Goal: Transaction & Acquisition: Obtain resource

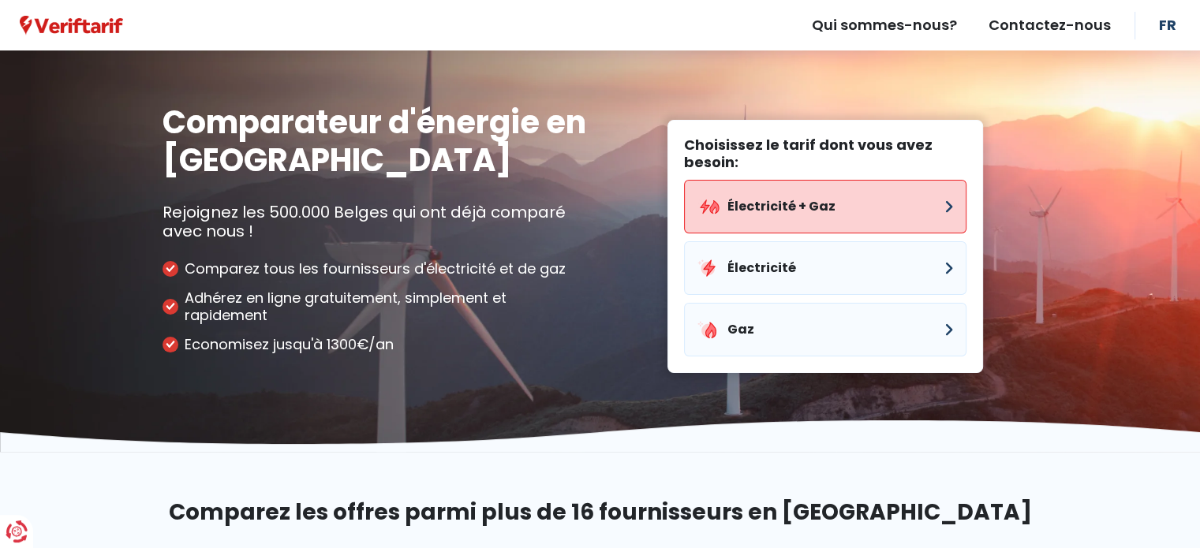
click at [786, 202] on button "Électricité + Gaz" at bounding box center [825, 207] width 282 height 54
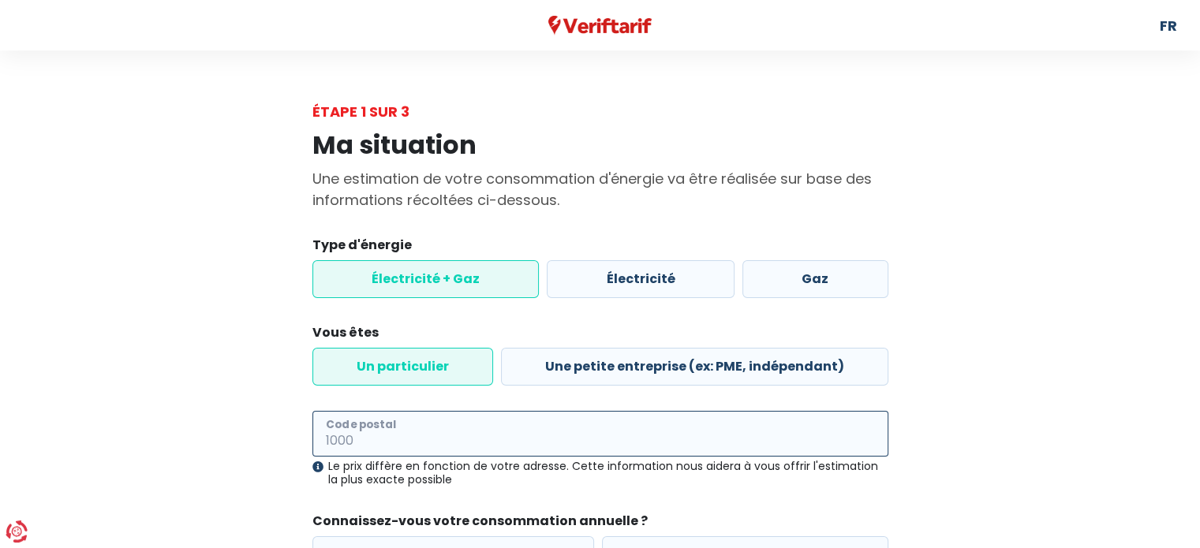
click at [544, 424] on input "Code postal" at bounding box center [600, 434] width 576 height 46
type input "5030"
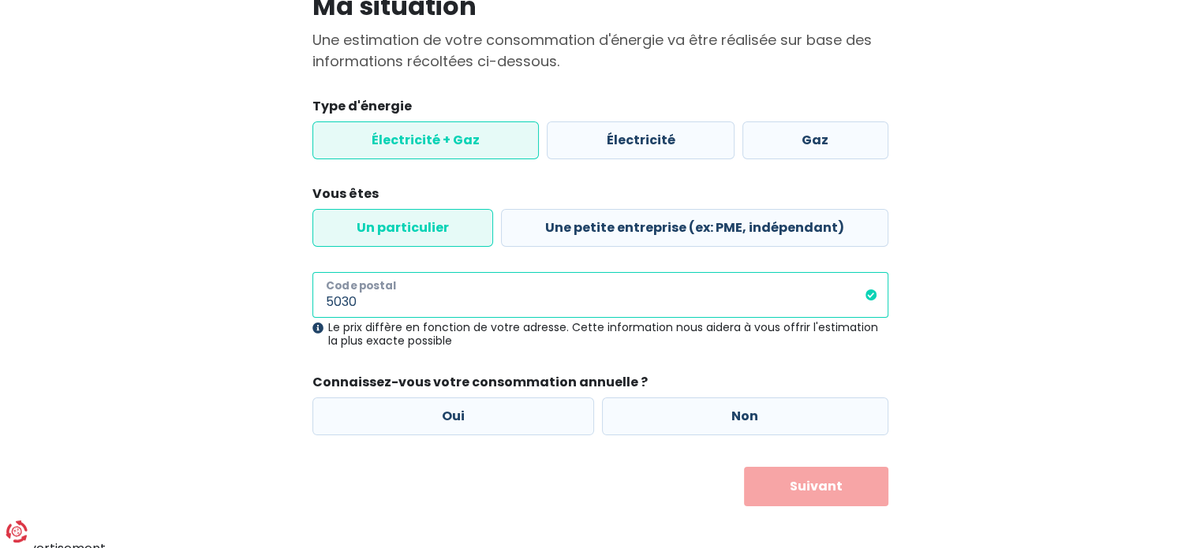
scroll to position [142, 0]
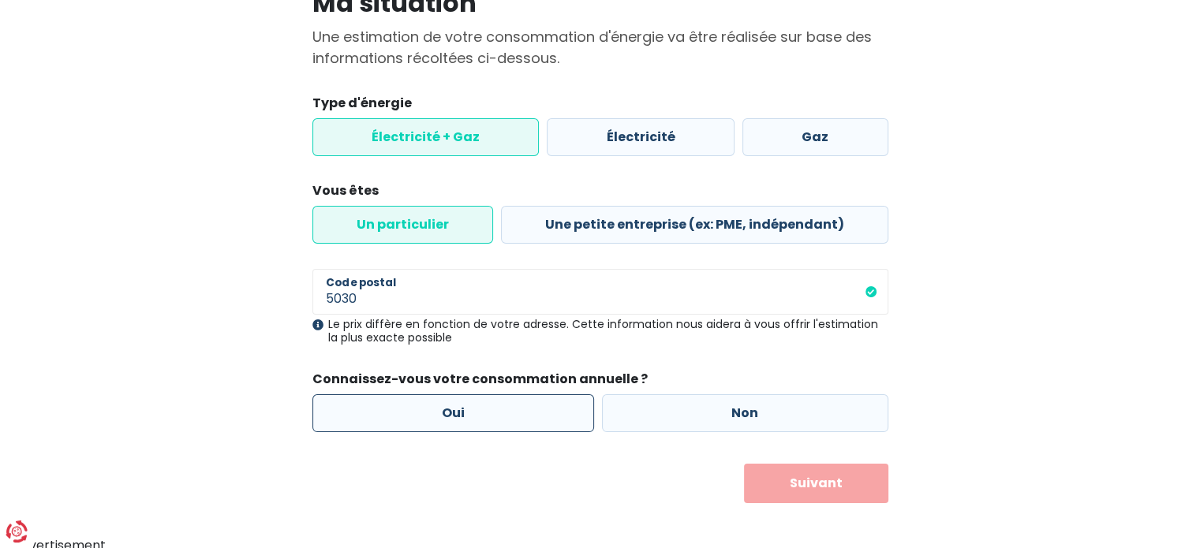
click at [464, 416] on label "Oui" at bounding box center [453, 414] width 282 height 38
click at [464, 416] on input "Oui" at bounding box center [453, 414] width 282 height 38
radio input "true"
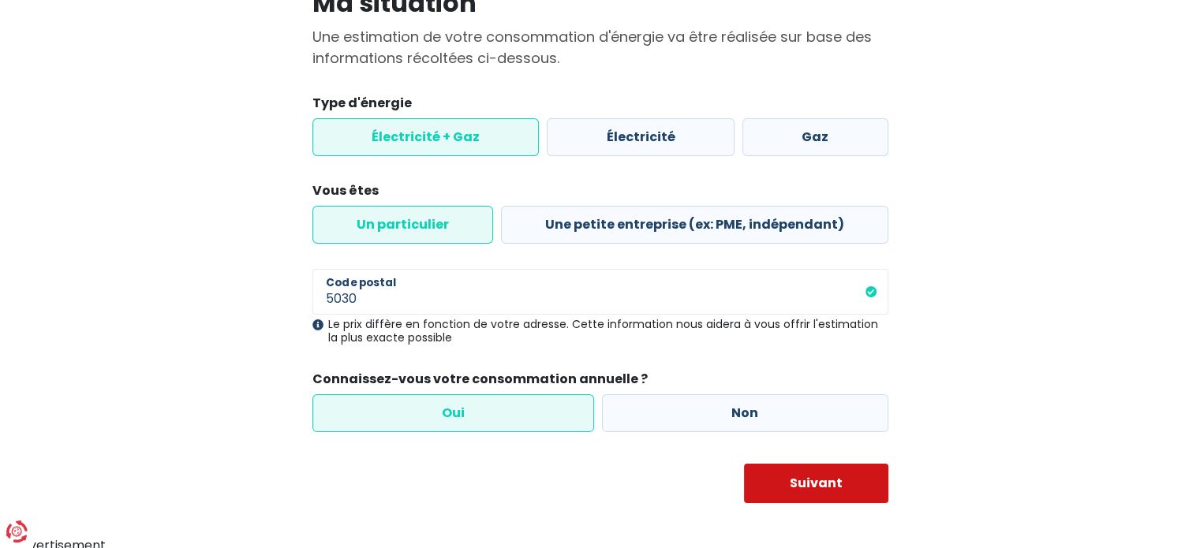
click at [810, 479] on button "Suivant" at bounding box center [816, 483] width 144 height 39
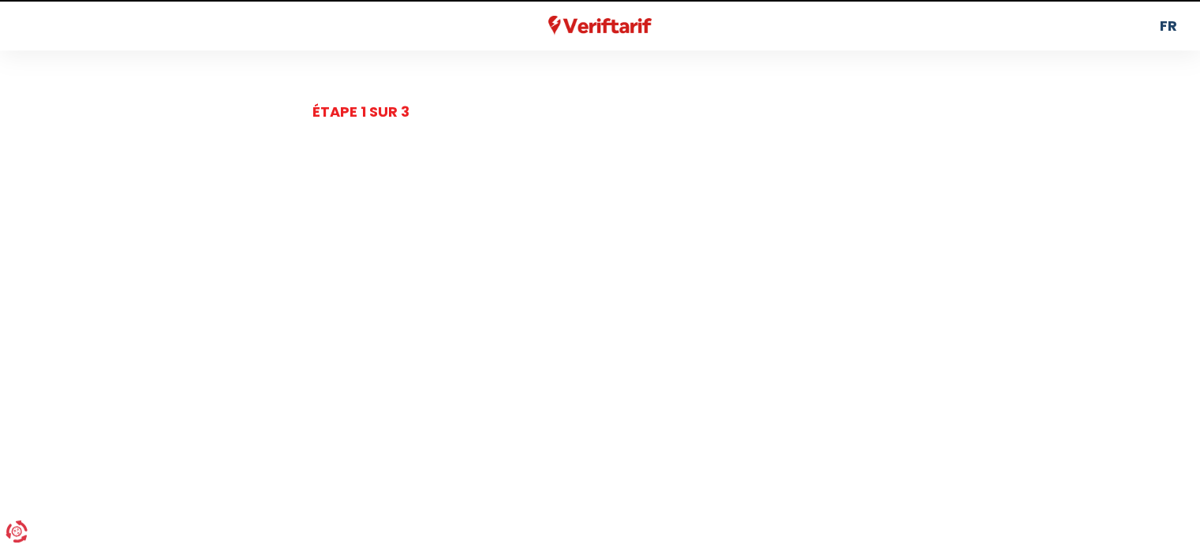
select select
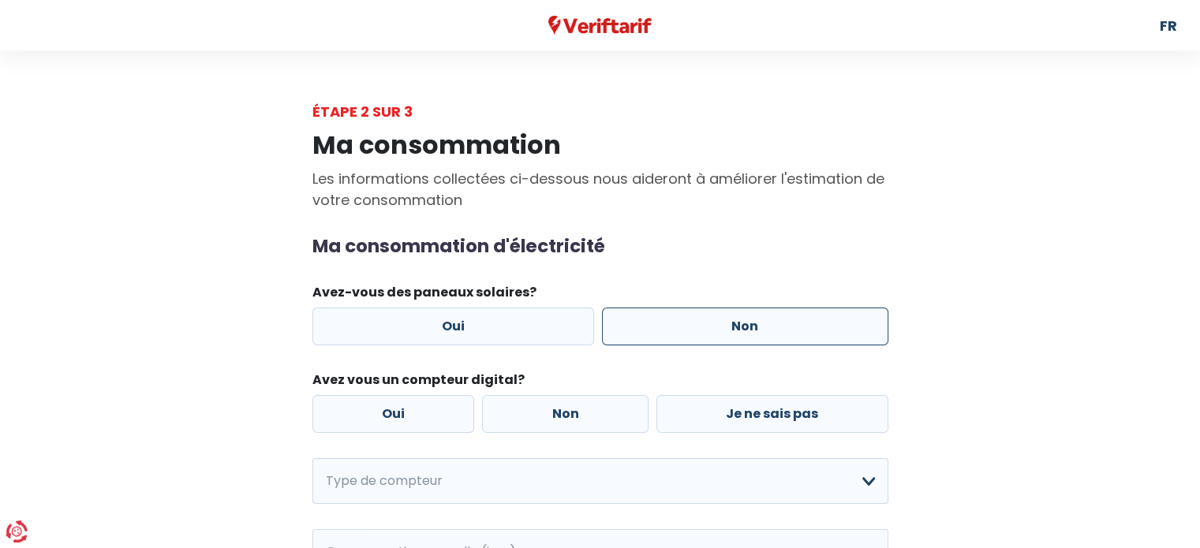
click at [672, 315] on label "Non" at bounding box center [745, 327] width 286 height 38
click at [672, 315] on input "Non" at bounding box center [745, 327] width 286 height 38
radio input "true"
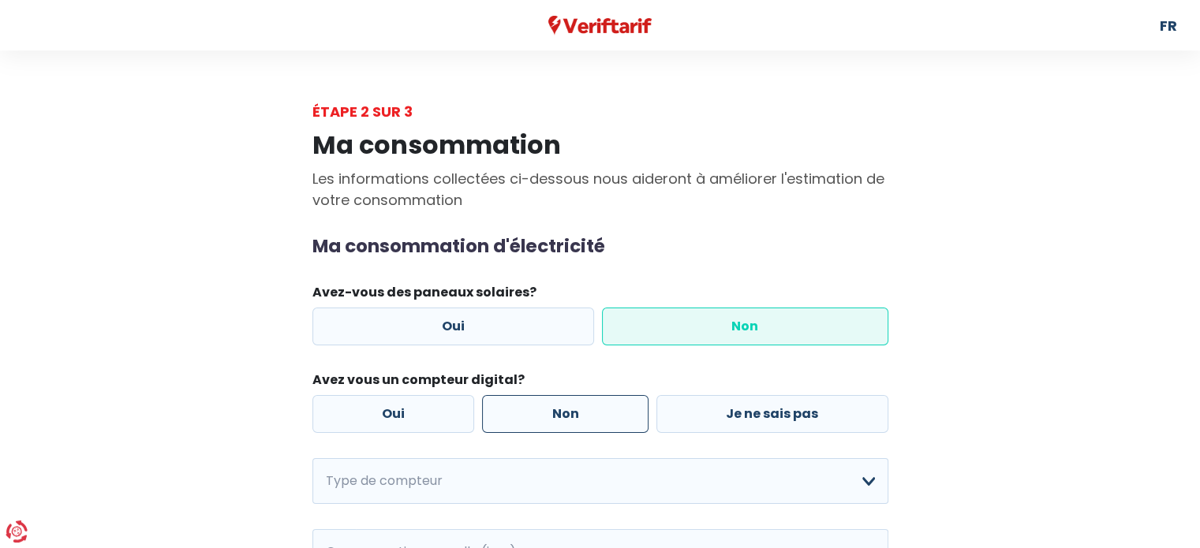
click at [593, 413] on label "Non" at bounding box center [565, 414] width 166 height 38
click at [593, 413] on input "Non" at bounding box center [565, 414] width 166 height 38
radio input "true"
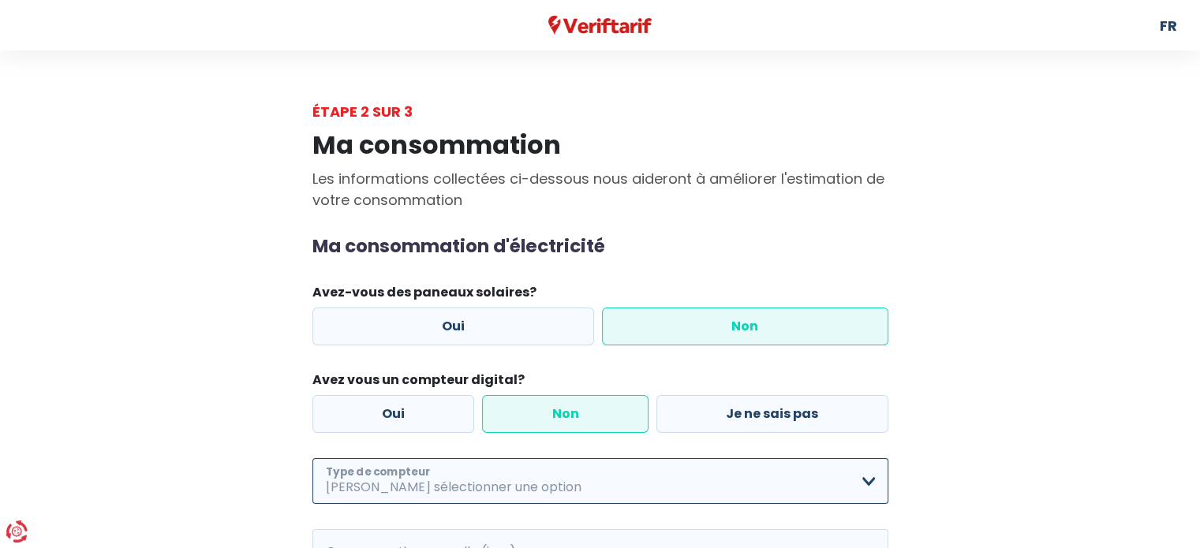
click at [862, 469] on select "Mono-horaire Bi-horaire Mono-horaire + exclusif nuit Bi-horaire + exclusif nuit…" at bounding box center [600, 481] width 576 height 46
select select "day_night_bi_hourly"
click at [312, 458] on select "Mono-horaire Bi-horaire Mono-horaire + exclusif nuit Bi-horaire + exclusif nuit…" at bounding box center [600, 481] width 576 height 46
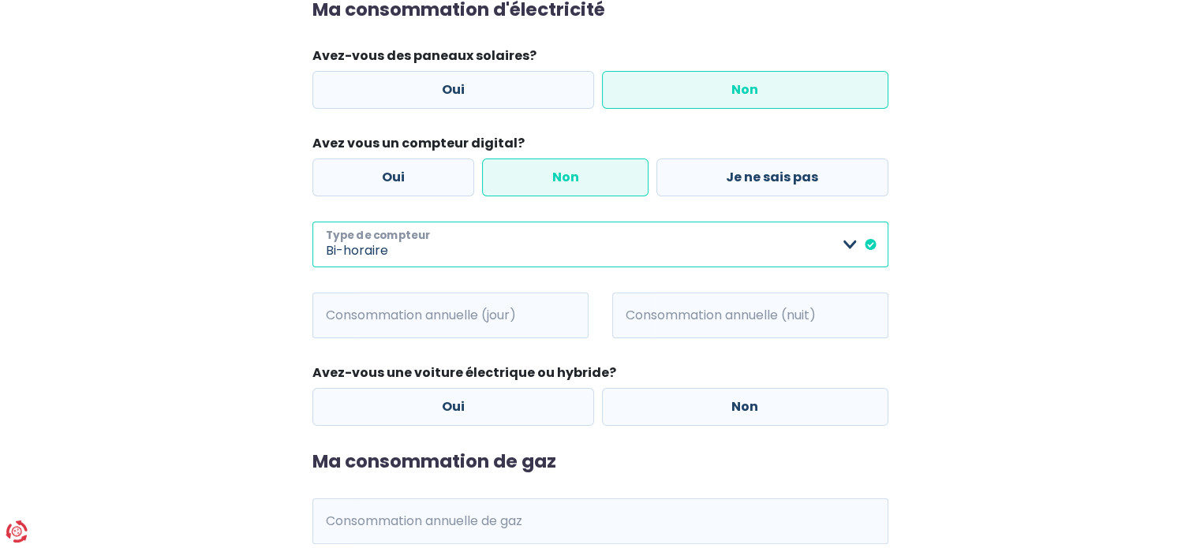
scroll to position [240, 0]
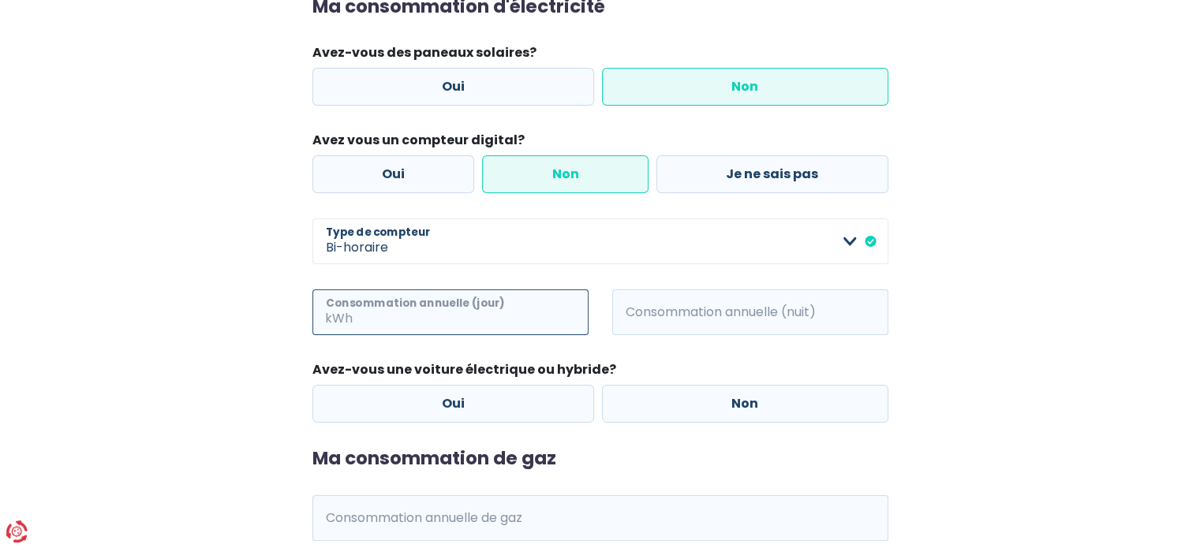
click at [439, 309] on input "Consommation annuelle (jour)" at bounding box center [472, 313] width 233 height 46
type input "700"
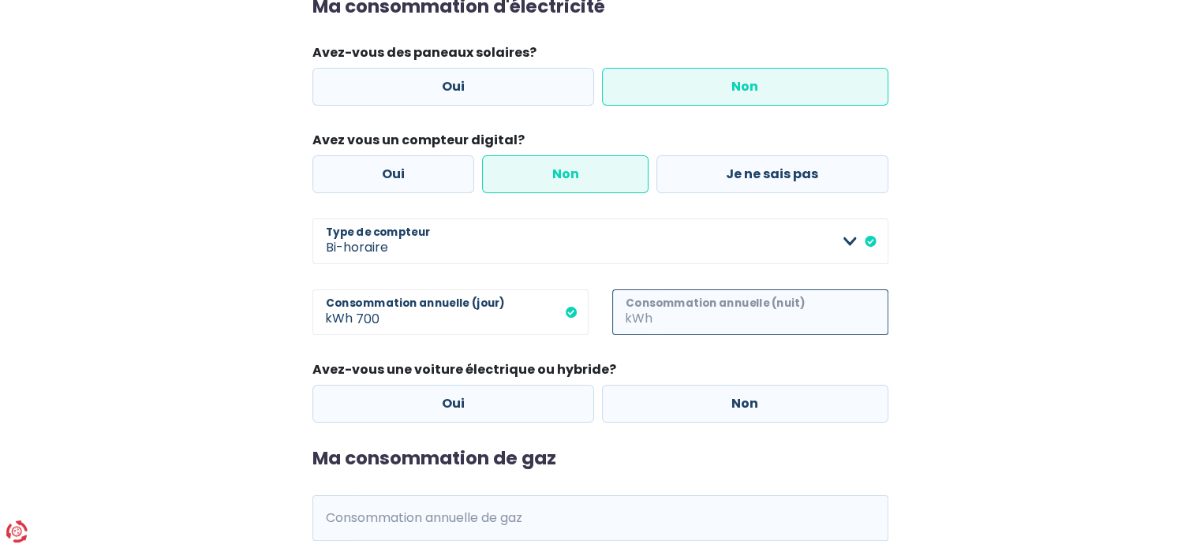
click at [669, 299] on input "Consommation annuelle (nuit)" at bounding box center [772, 313] width 233 height 46
type input "1900"
click at [710, 399] on label "Non" at bounding box center [745, 404] width 286 height 38
click at [710, 399] on input "Non" at bounding box center [745, 404] width 286 height 38
radio input "true"
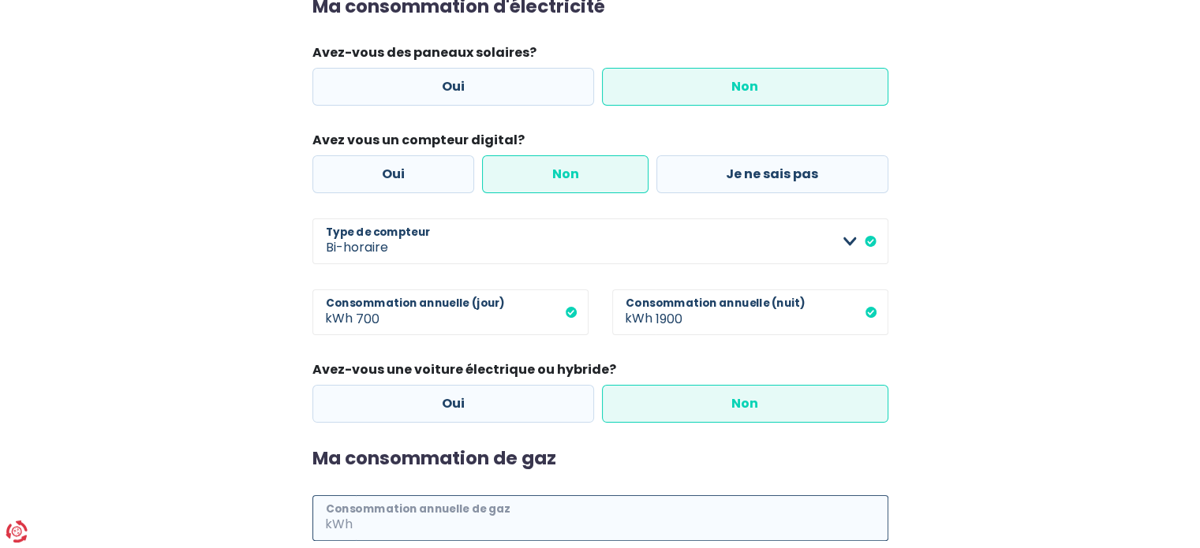
click at [441, 524] on input "Consommation annuelle de gaz" at bounding box center [622, 519] width 533 height 46
click at [1003, 331] on div "Ma consommation Les informations collectées ci-dessous nous aideront à améliore…" at bounding box center [600, 247] width 899 height 730
click at [469, 517] on input "Consommation annuelle de gaz" at bounding box center [622, 519] width 533 height 46
